Goal: Check status

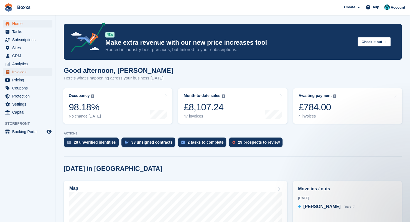
click at [22, 70] on span "Invoices" at bounding box center [28, 72] width 33 height 8
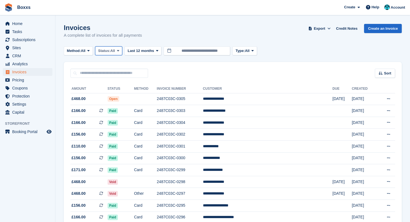
click at [115, 51] on span "All" at bounding box center [112, 51] width 5 height 6
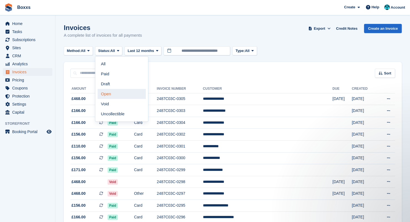
click at [112, 92] on link "Open" at bounding box center [122, 94] width 48 height 10
